Goal: Task Accomplishment & Management: Use online tool/utility

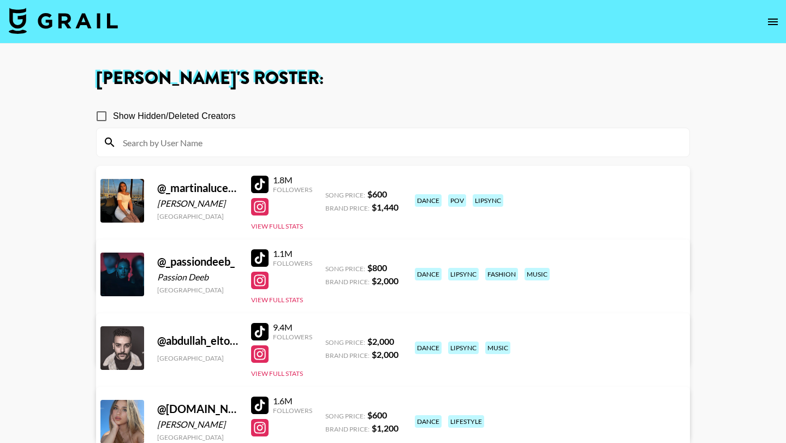
click at [228, 140] on input at bounding box center [399, 142] width 566 height 17
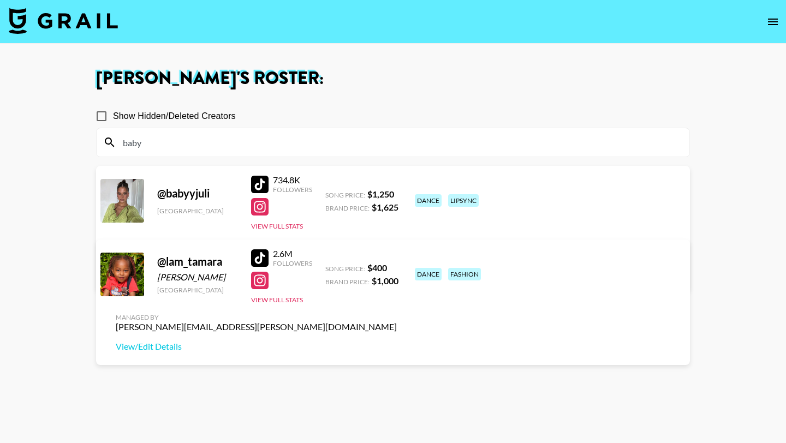
type input "baby"
click at [258, 181] on div at bounding box center [259, 184] width 17 height 17
click at [73, 24] on img at bounding box center [63, 21] width 109 height 26
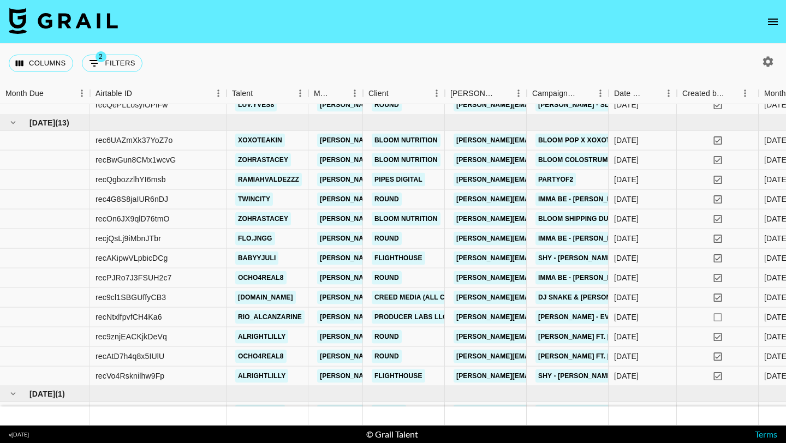
scroll to position [752, 0]
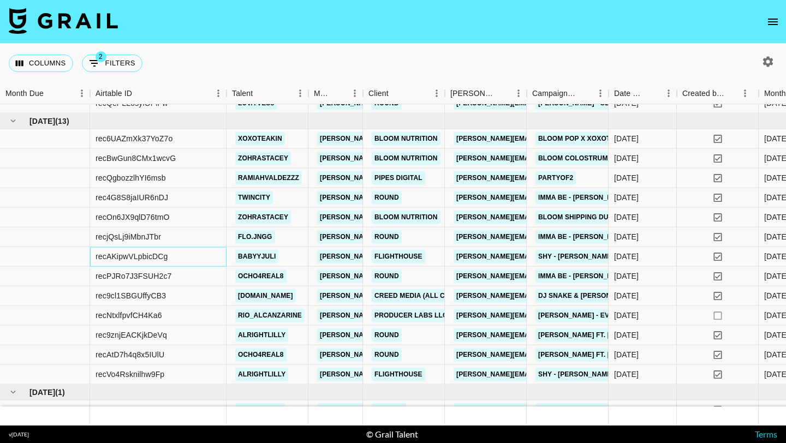
click at [202, 256] on div "recAKipwVLpbicDCg" at bounding box center [158, 257] width 136 height 20
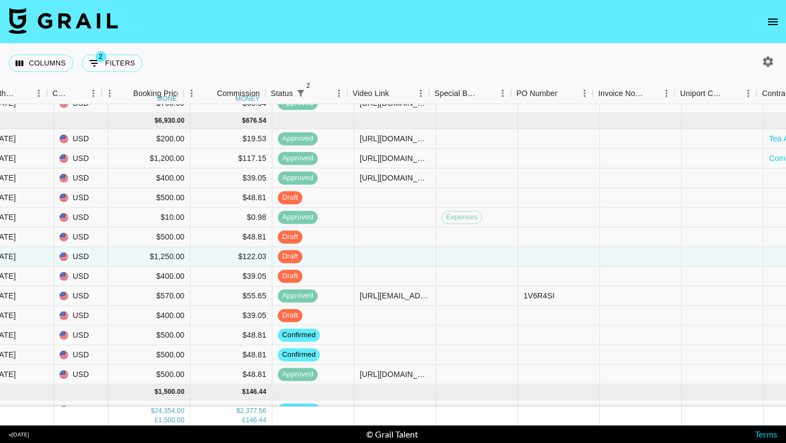
scroll to position [752, 783]
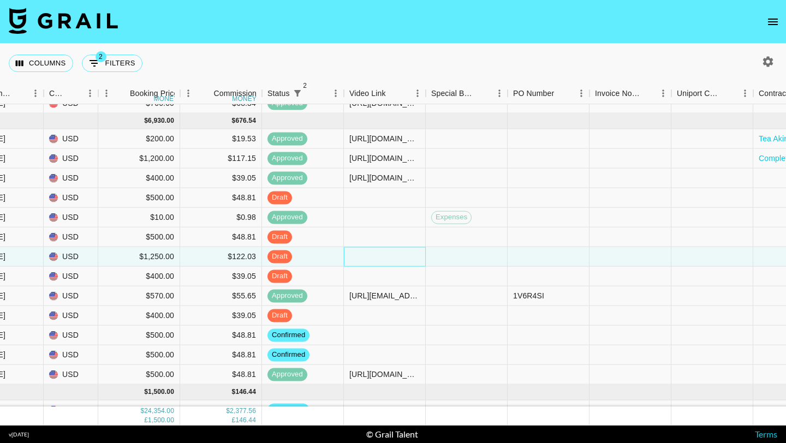
click at [368, 258] on div at bounding box center [385, 257] width 82 height 20
type input "[URL][DOMAIN_NAME]"
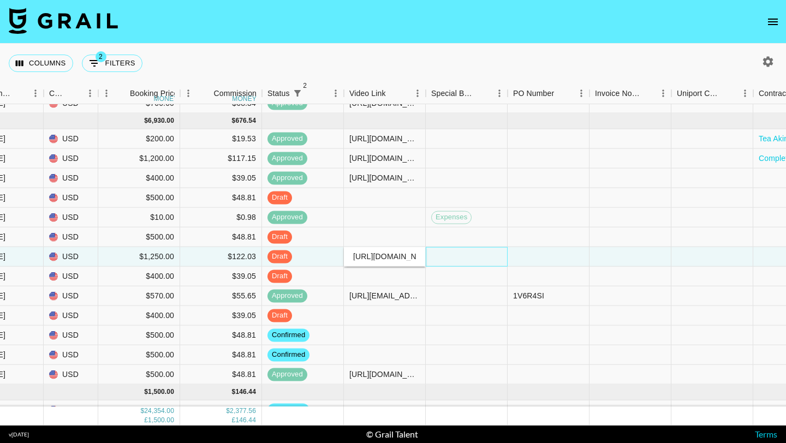
click at [443, 259] on div at bounding box center [467, 257] width 82 height 20
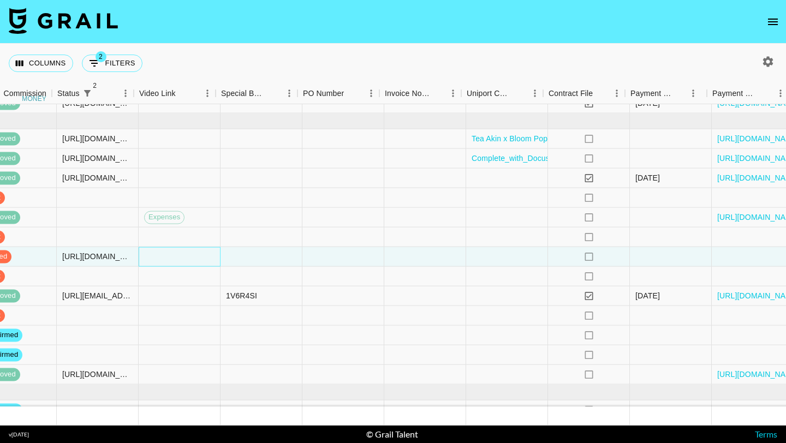
scroll to position [752, 1121]
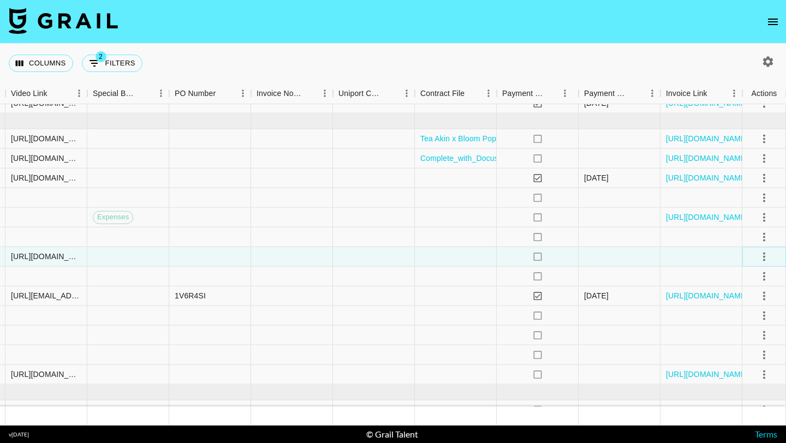
click at [766, 258] on icon "select merge strategy" at bounding box center [763, 256] width 13 height 13
click at [734, 358] on div "Approve" at bounding box center [739, 358] width 33 height 13
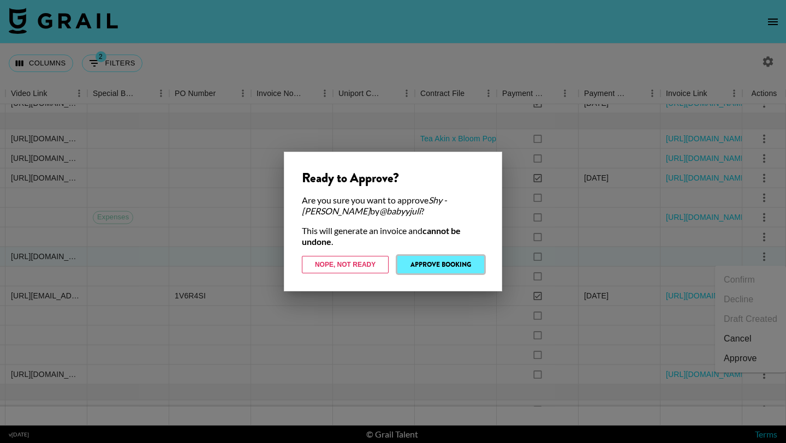
click at [459, 268] on button "Approve Booking" at bounding box center [440, 264] width 87 height 17
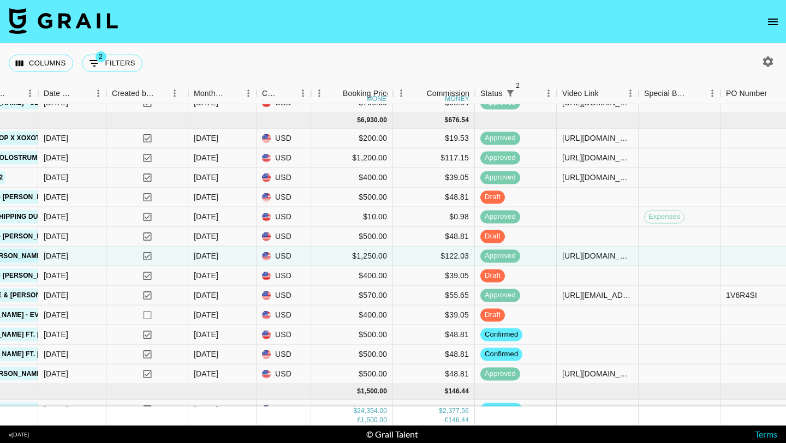
scroll to position [753, 589]
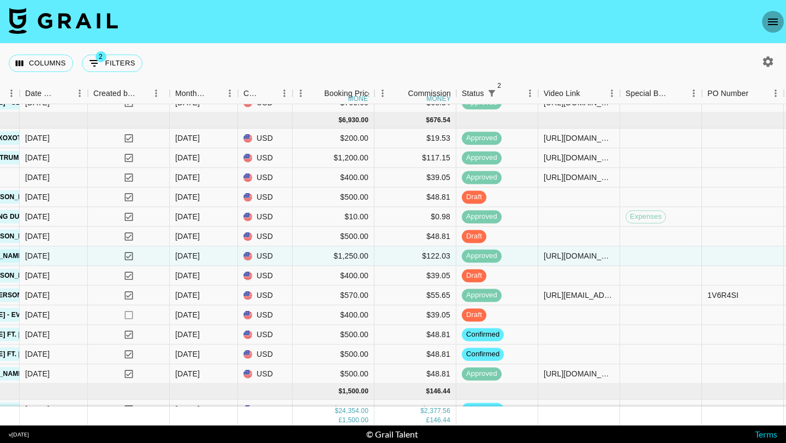
click at [769, 25] on icon "open drawer" at bounding box center [773, 22] width 10 height 7
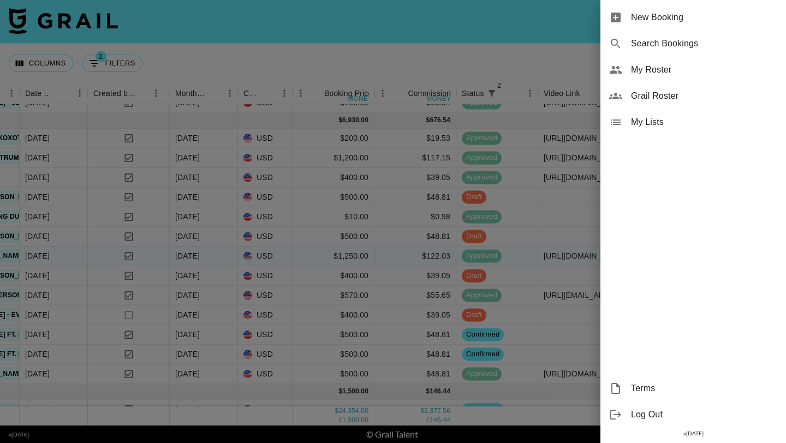
click at [654, 75] on span "My Roster" at bounding box center [704, 69] width 146 height 13
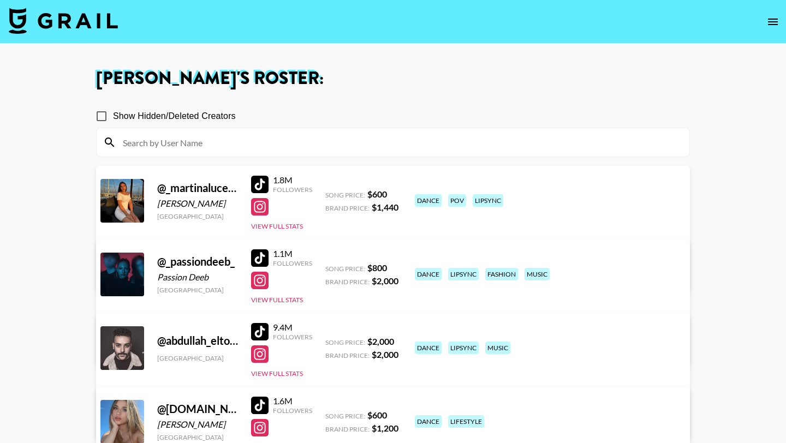
click at [309, 142] on input at bounding box center [399, 142] width 566 height 17
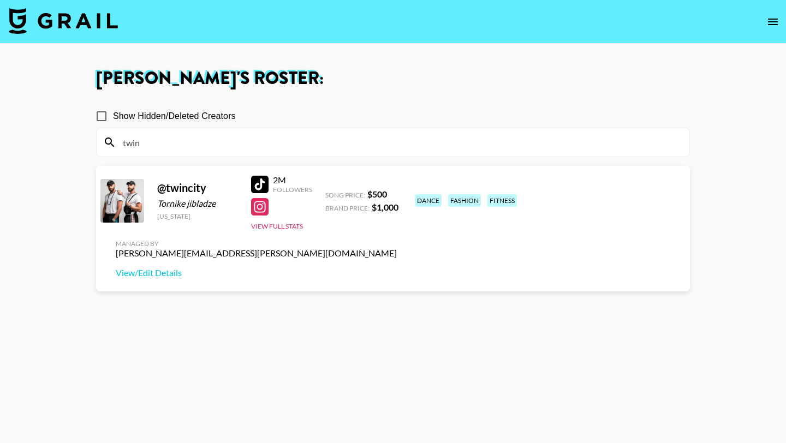
type input "twin"
click at [260, 181] on div at bounding box center [259, 184] width 17 height 17
click at [72, 32] on img at bounding box center [63, 21] width 109 height 26
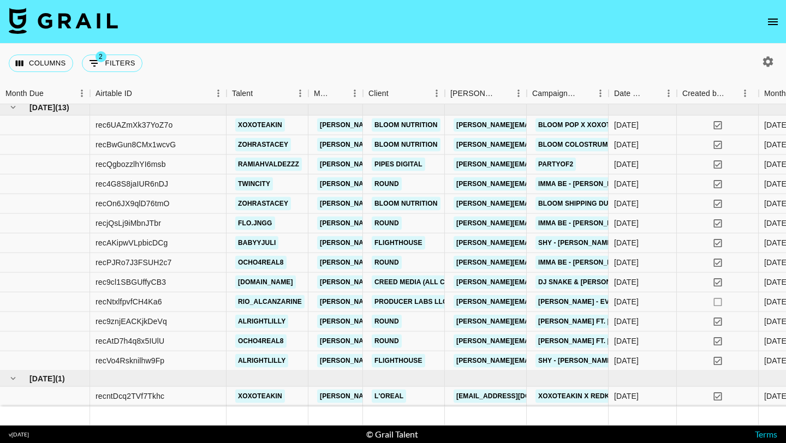
scroll to position [761, 0]
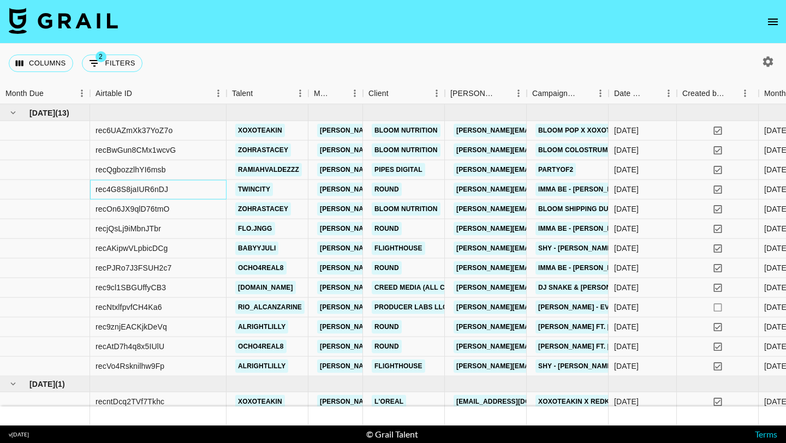
click at [213, 186] on div "rec4G8S8jaIUR6nDJ" at bounding box center [158, 190] width 136 height 20
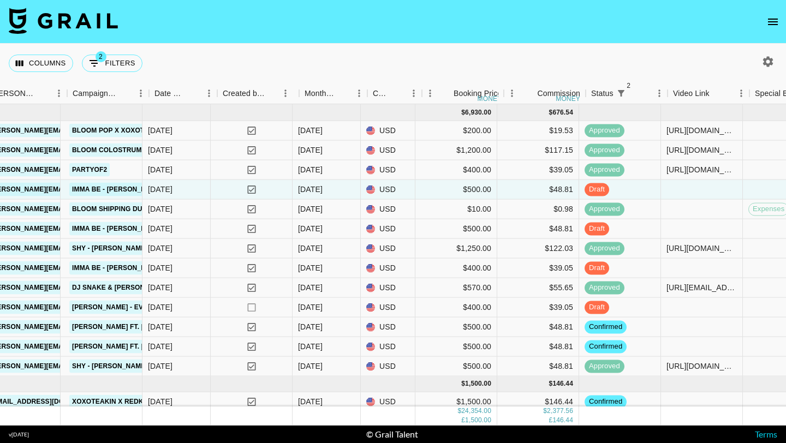
scroll to position [761, 481]
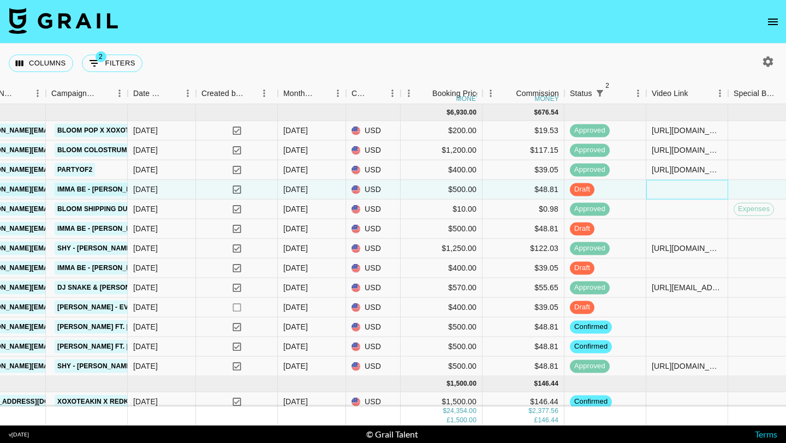
click at [668, 192] on div at bounding box center [687, 190] width 82 height 20
type input "[URL][DOMAIN_NAME]"
click at [734, 189] on div at bounding box center [769, 190] width 82 height 20
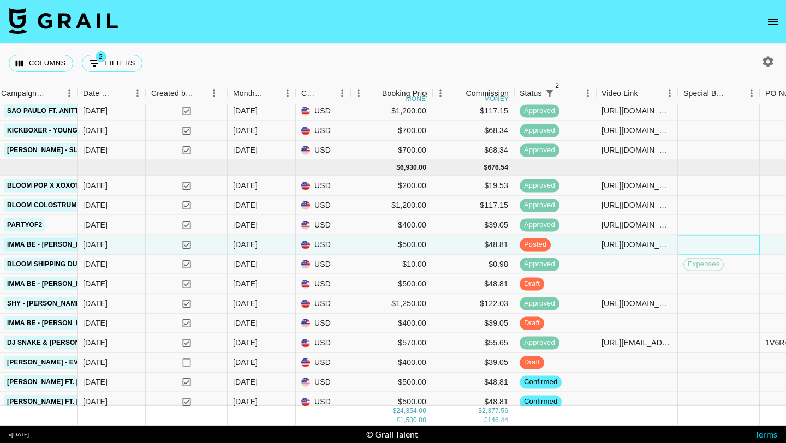
scroll to position [699, 531]
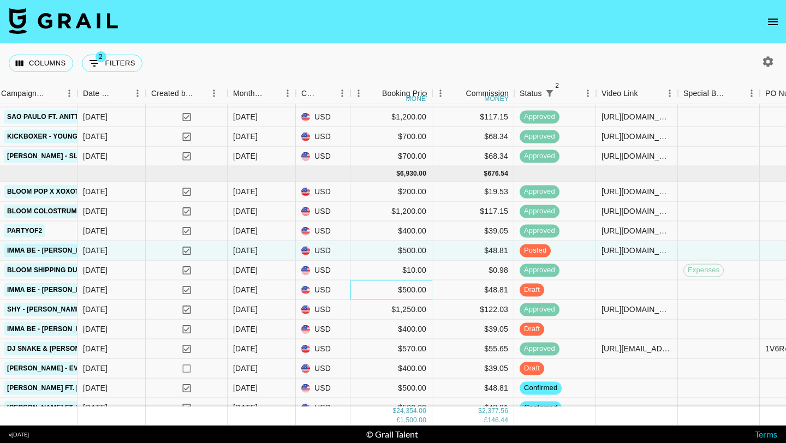
click at [357, 292] on div "$500.00" at bounding box center [391, 290] width 82 height 20
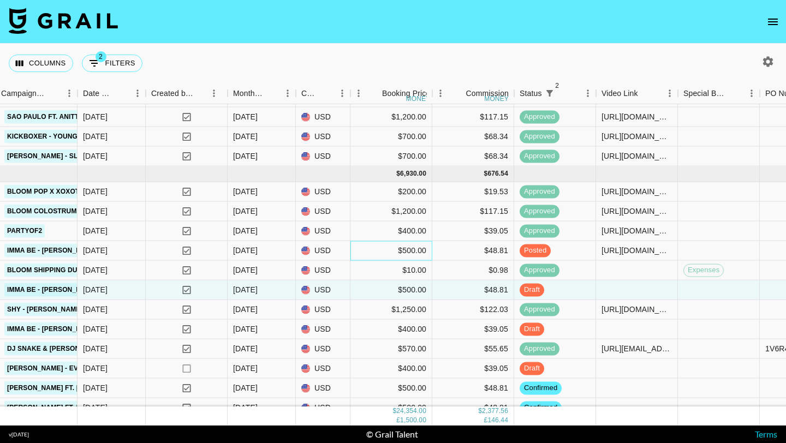
click at [359, 252] on div "$500.00" at bounding box center [391, 251] width 82 height 20
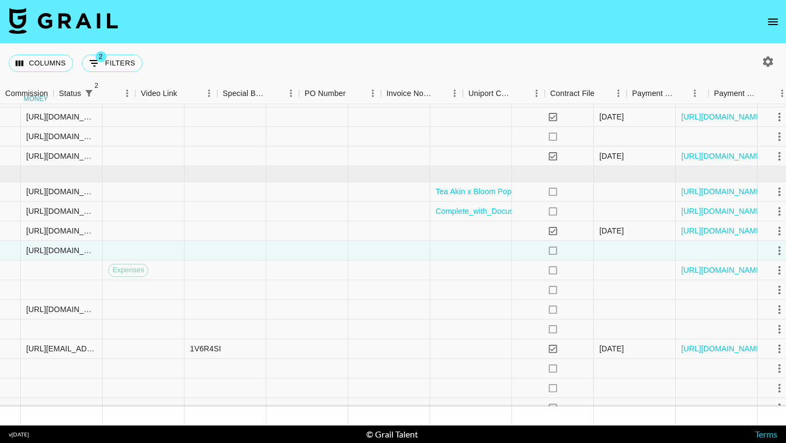
scroll to position [699, 1121]
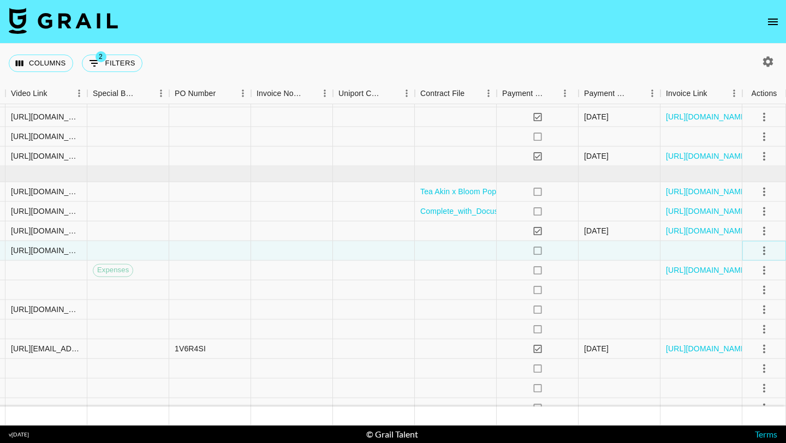
click at [764, 251] on icon "select merge strategy" at bounding box center [764, 250] width 2 height 9
click at [739, 352] on div "Approve" at bounding box center [739, 352] width 33 height 13
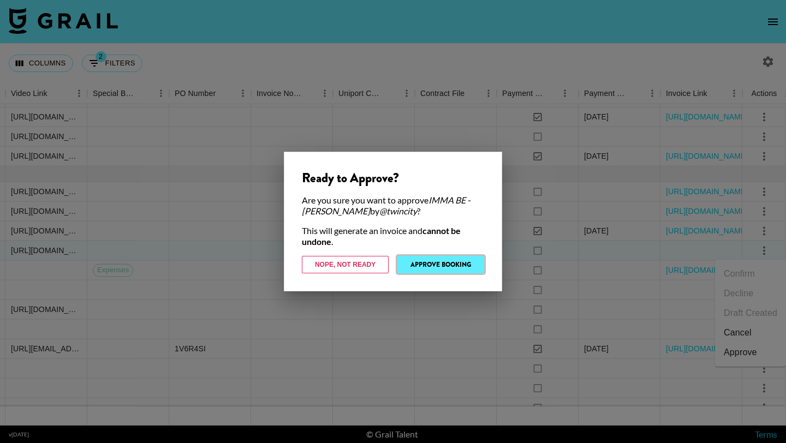
click at [448, 265] on button "Approve Booking" at bounding box center [440, 264] width 87 height 17
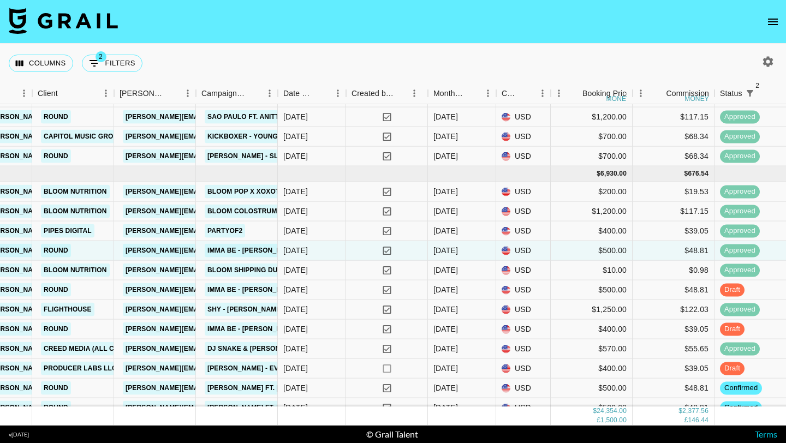
scroll to position [699, 329]
